Goal: Contribute content: Contribute content

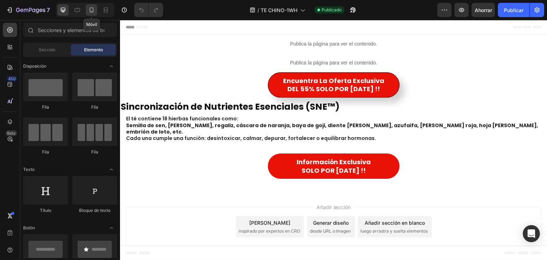
click at [92, 15] on div at bounding box center [91, 9] width 11 height 11
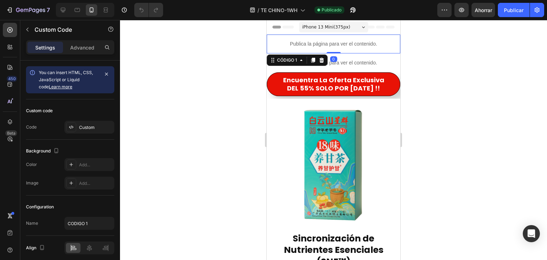
click at [330, 47] on p "Publica la página para ver el contenido." at bounding box center [334, 43] width 134 height 7
click at [84, 126] on font "Costumbre" at bounding box center [90, 127] width 22 height 5
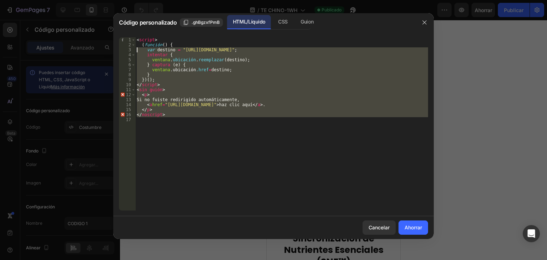
drag, startPoint x: 175, startPoint y: 118, endPoint x: 121, endPoint y: 46, distance: 89.1
click at [121, 46] on div "1 2 3 4 5 6 7 8 9 10 11 12 13 14 15 16 17 < script > ( función ( ) { var destin…" at bounding box center [273, 123] width 309 height 173
type textarea "(function() { var destino = "[URL][DOMAIN_NAME]";"
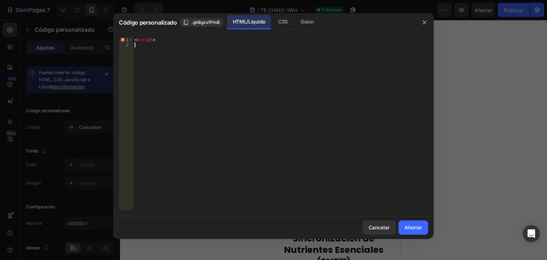
type textarea "<"
click at [410, 226] on font "Ahorrar" at bounding box center [413, 227] width 17 height 6
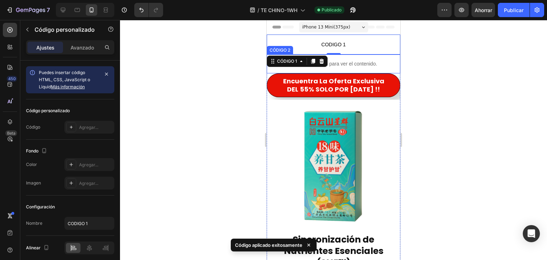
click at [353, 62] on font "Publica la página para ver el contenido." at bounding box center [333, 64] width 87 height 6
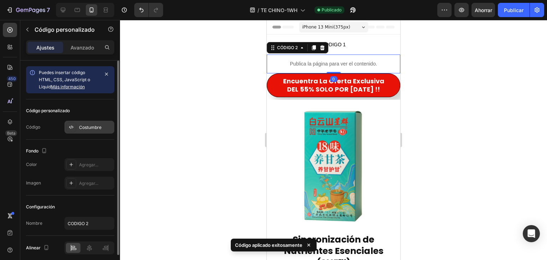
click at [94, 127] on font "Costumbre" at bounding box center [90, 127] width 22 height 5
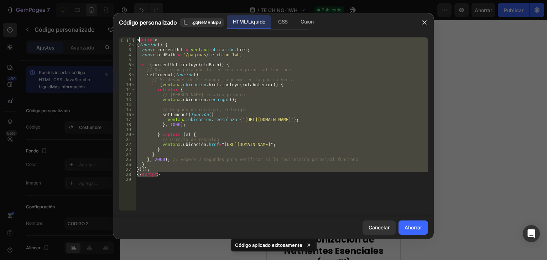
drag, startPoint x: 171, startPoint y: 176, endPoint x: 140, endPoint y: 39, distance: 140.6
click at [140, 39] on div "< script > ( función ( ) { const currentUrl = ventana . ubicación . href ; cons…" at bounding box center [281, 128] width 293 height 183
type textarea "<"
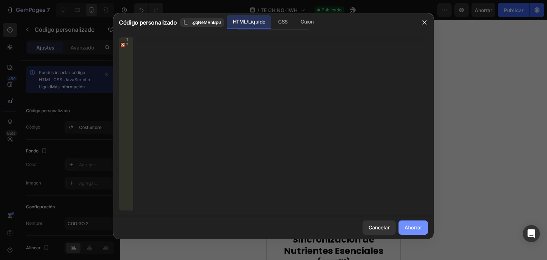
click at [408, 223] on button "Ahorrar" at bounding box center [414, 228] width 30 height 14
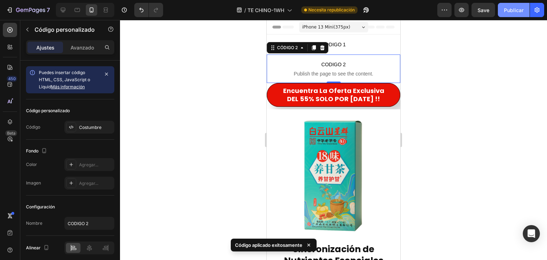
click at [508, 11] on font "Publicar" at bounding box center [514, 10] width 20 height 6
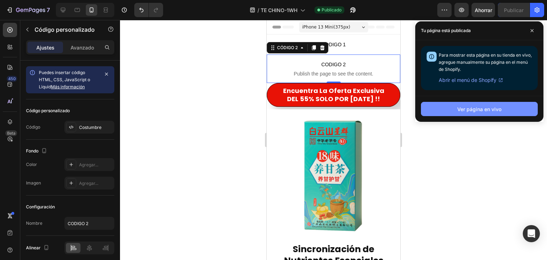
click at [475, 105] on font "Ver página en vivo" at bounding box center [479, 108] width 44 height 7
